Goal: Browse casually

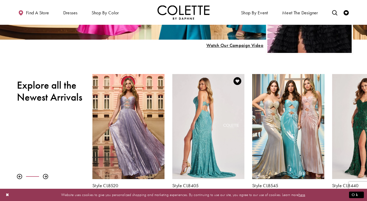
scroll to position [133, 0]
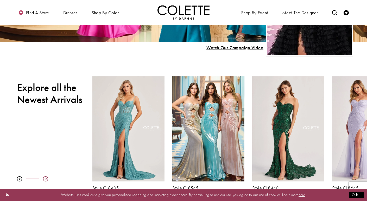
click at [45, 179] on div at bounding box center [45, 178] width 5 height 5
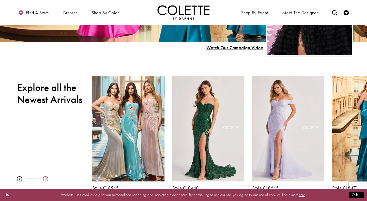
click at [45, 179] on div at bounding box center [45, 178] width 5 height 5
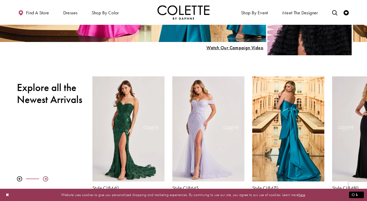
click at [45, 179] on div at bounding box center [45, 178] width 5 height 5
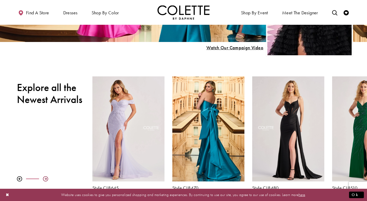
click at [45, 179] on div at bounding box center [45, 178] width 5 height 5
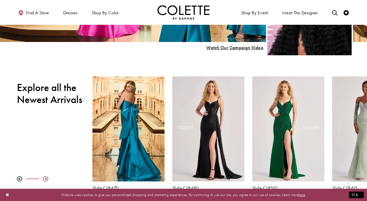
click at [45, 179] on div at bounding box center [45, 178] width 5 height 5
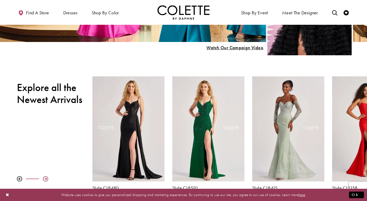
click at [45, 179] on div at bounding box center [45, 178] width 5 height 5
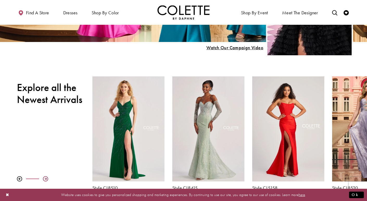
click at [45, 179] on div at bounding box center [45, 178] width 5 height 5
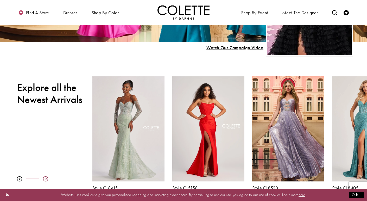
click at [45, 179] on div at bounding box center [45, 178] width 5 height 5
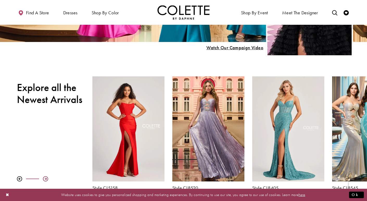
click at [45, 179] on div at bounding box center [45, 178] width 5 height 5
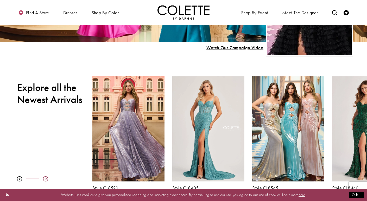
click at [45, 179] on div at bounding box center [45, 178] width 5 height 5
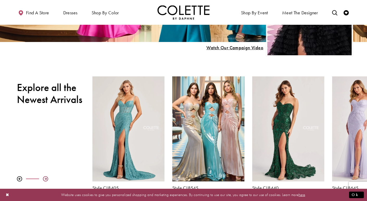
click at [45, 179] on div at bounding box center [45, 178] width 5 height 5
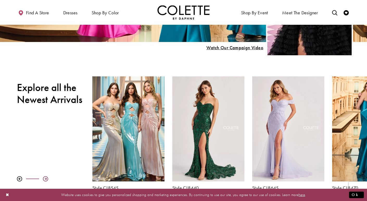
click at [45, 179] on div at bounding box center [45, 178] width 5 height 5
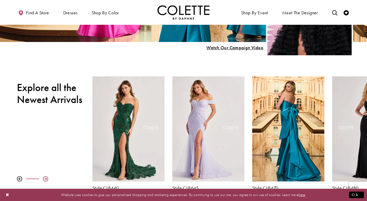
click at [45, 179] on div at bounding box center [45, 178] width 5 height 5
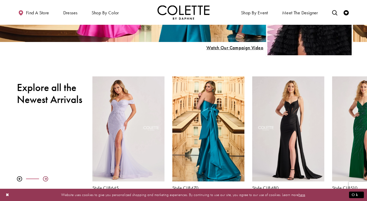
click at [45, 179] on div at bounding box center [45, 178] width 5 height 5
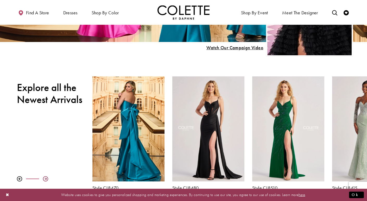
click at [45, 179] on div at bounding box center [45, 178] width 5 height 5
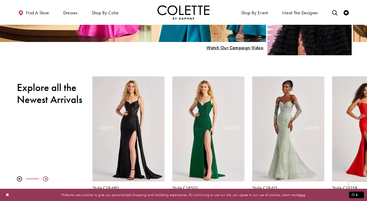
click at [45, 179] on div at bounding box center [45, 178] width 5 height 5
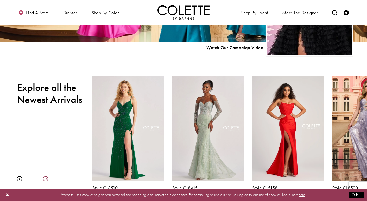
click at [45, 179] on div at bounding box center [45, 178] width 5 height 5
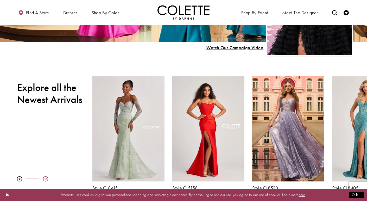
click at [45, 179] on div at bounding box center [45, 178] width 5 height 5
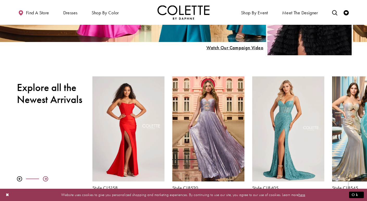
click at [45, 179] on div at bounding box center [45, 178] width 5 height 5
